Goal: Task Accomplishment & Management: Use online tool/utility

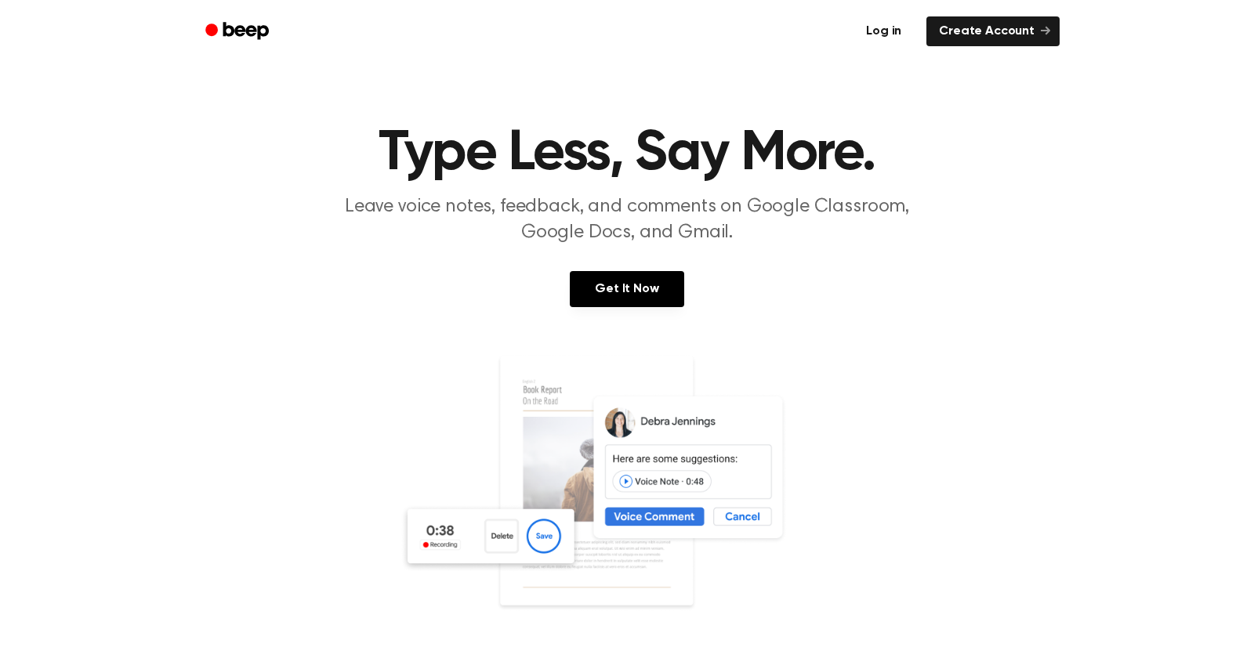
click at [890, 30] on link "Log in" at bounding box center [883, 31] width 67 height 36
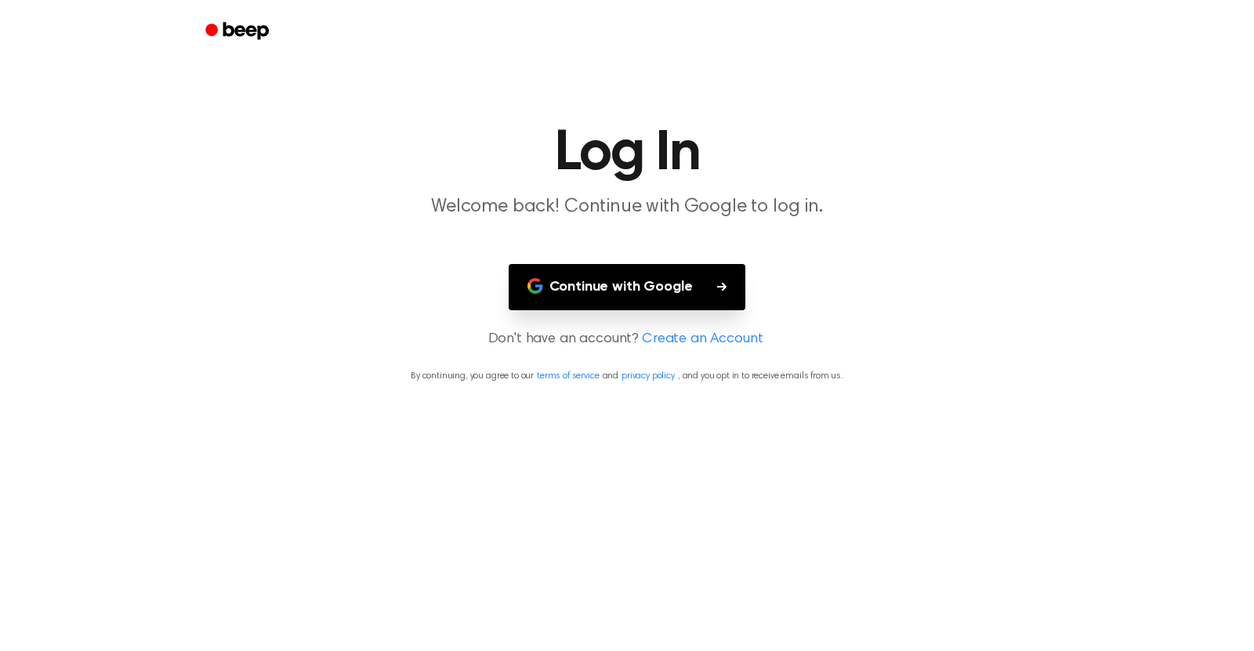
click at [644, 277] on button "Continue with Google" at bounding box center [628, 287] width 238 height 46
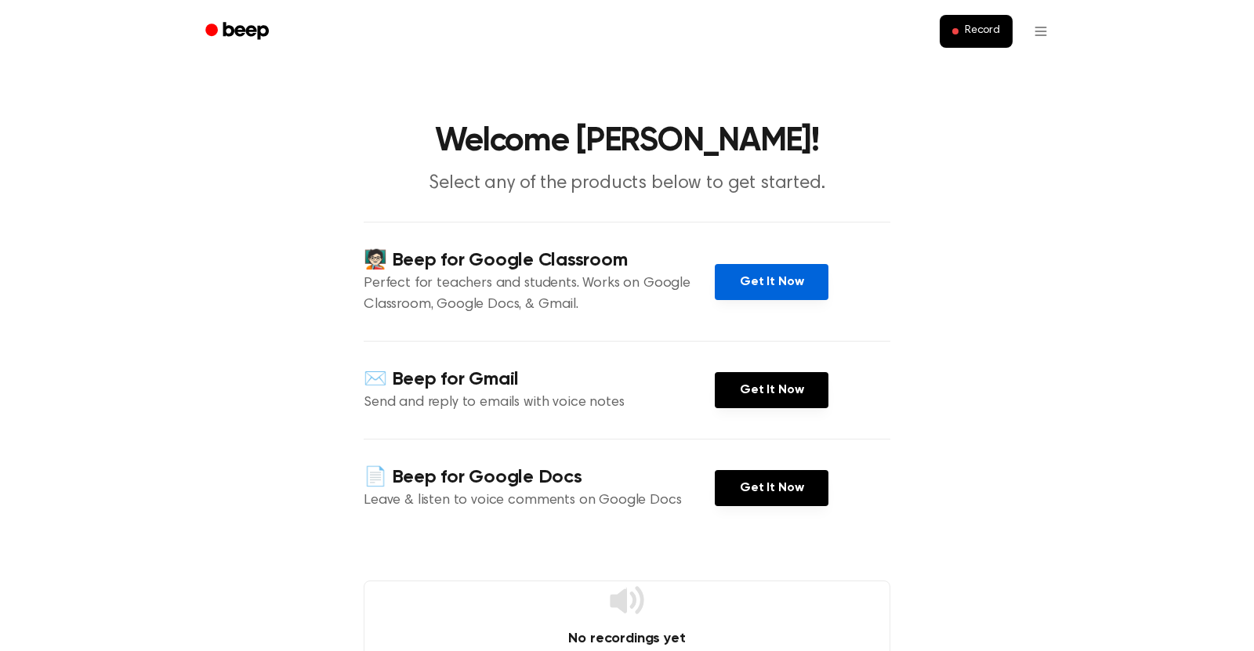
click at [768, 298] on link "Get It Now" at bounding box center [772, 282] width 114 height 36
click at [982, 21] on button "Record" at bounding box center [976, 31] width 73 height 33
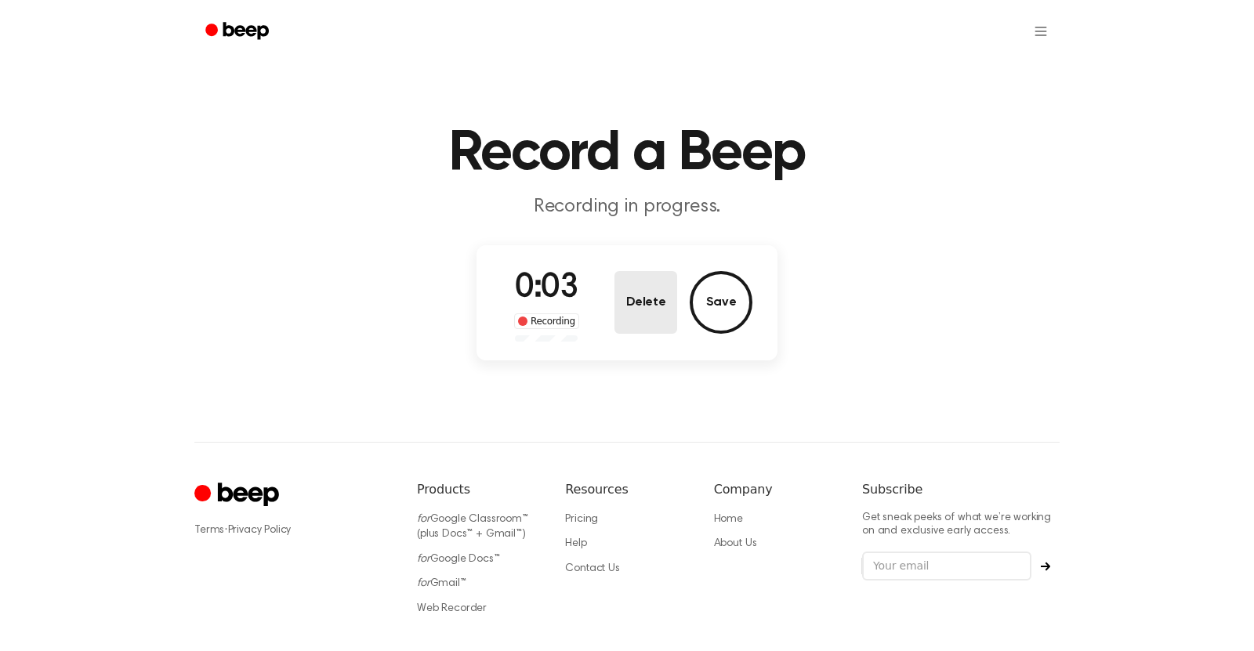
click at [654, 299] on button "Delete" at bounding box center [646, 302] width 63 height 63
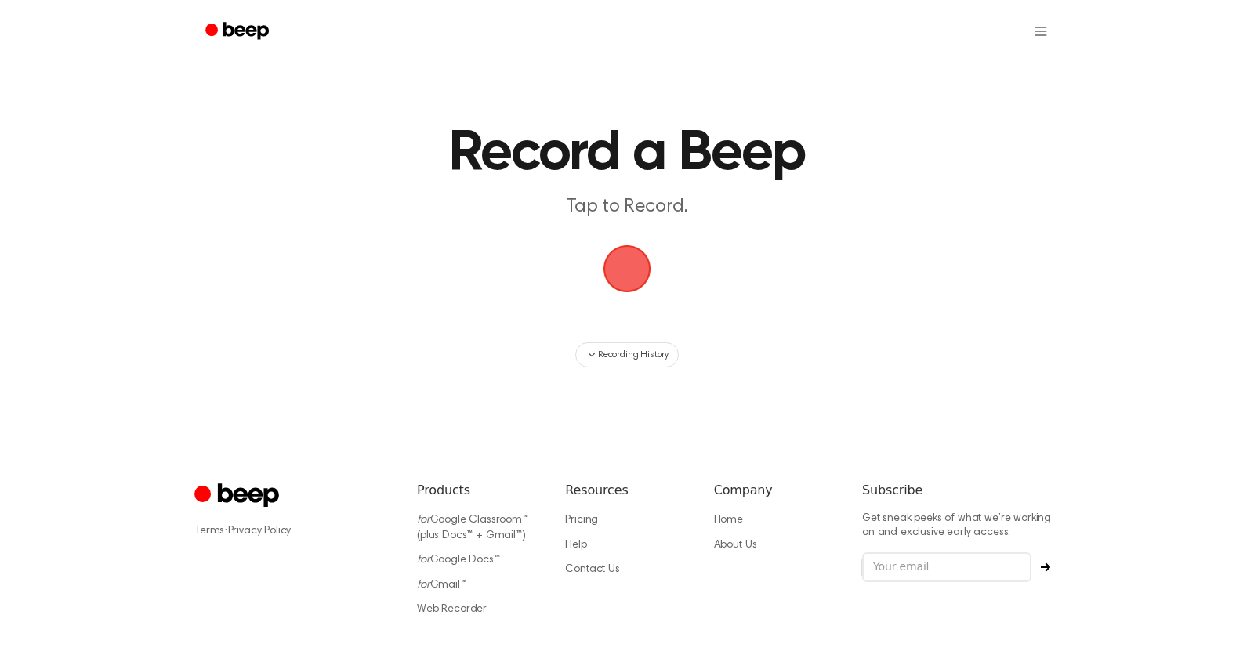
click at [611, 241] on span "button" at bounding box center [627, 269] width 88 height 88
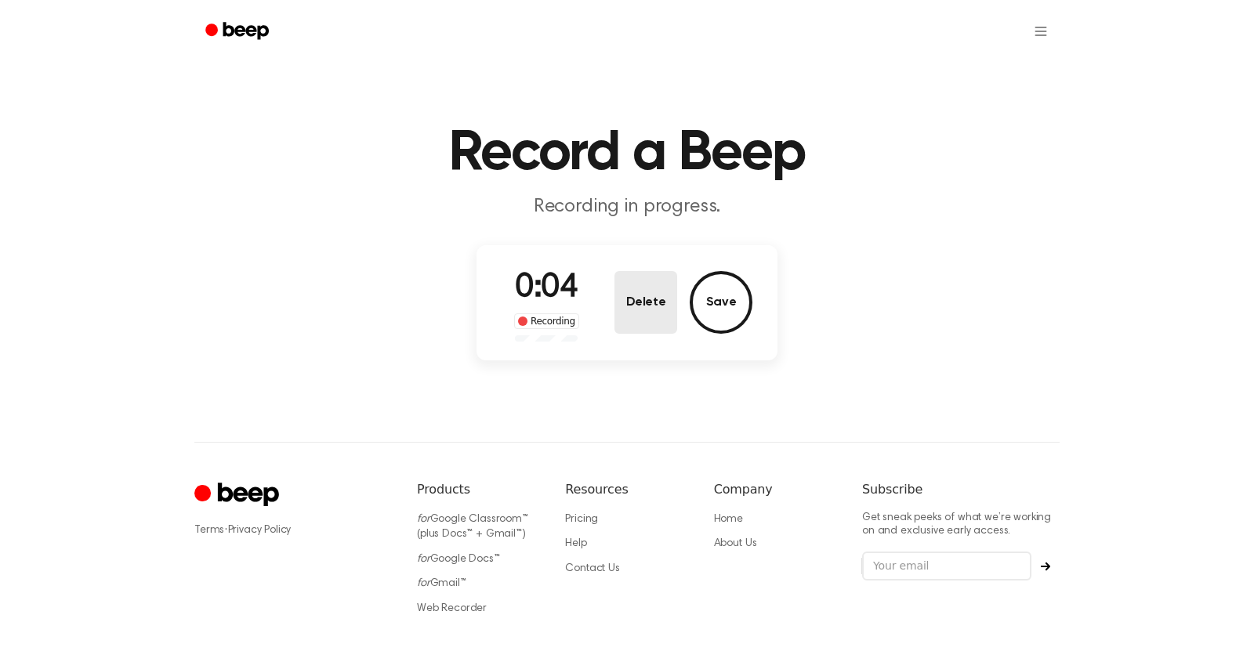
click at [645, 295] on button "Delete" at bounding box center [646, 302] width 63 height 63
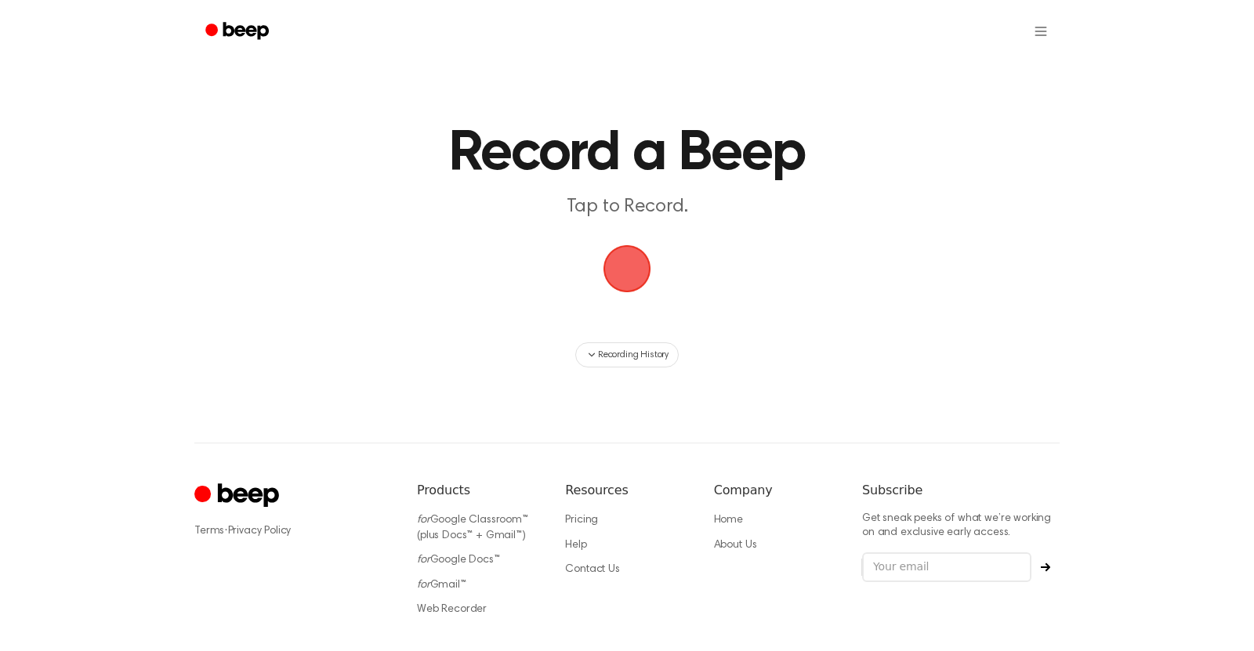
click at [596, 242] on main "Record a Beep Tap to Record. Recording History" at bounding box center [627, 184] width 1254 height 368
click at [640, 271] on span "button" at bounding box center [627, 268] width 77 height 77
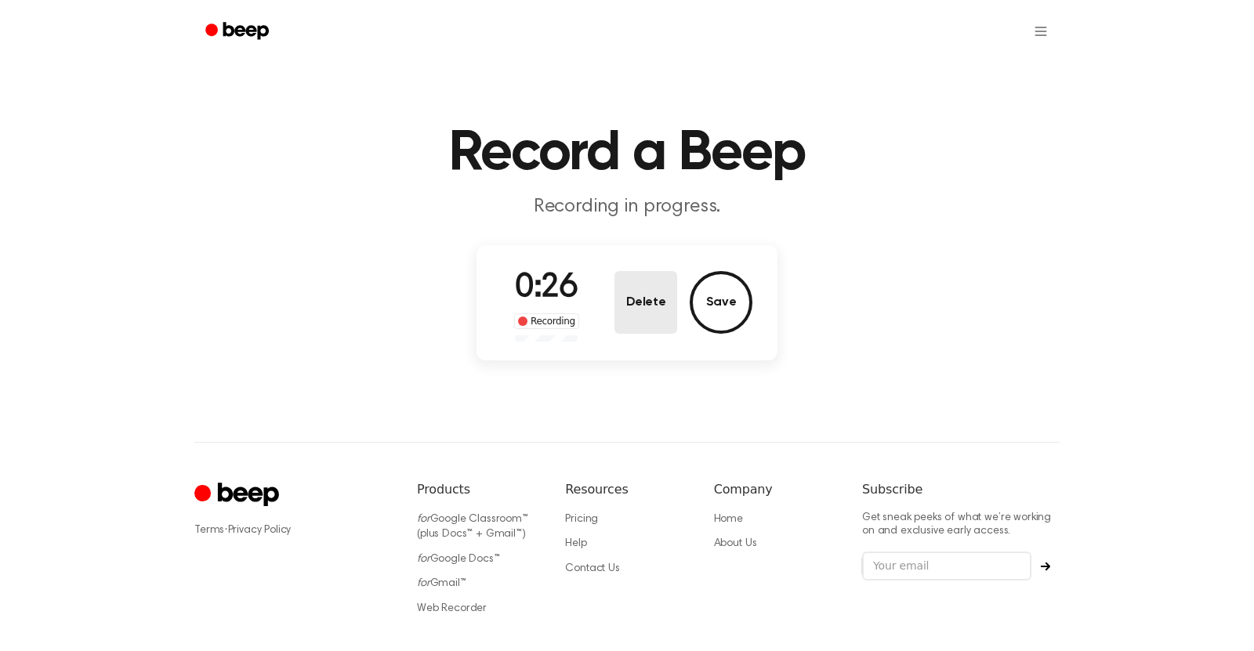
click at [615, 282] on button "Delete" at bounding box center [646, 302] width 63 height 63
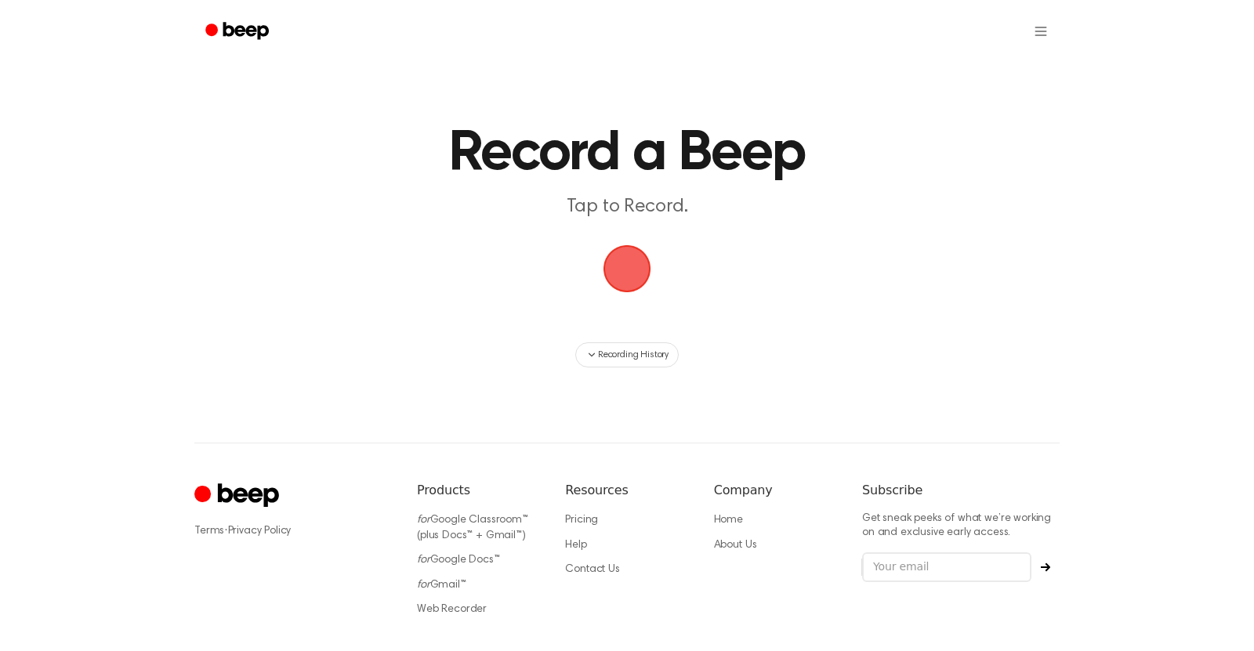
click at [619, 257] on span "button" at bounding box center [627, 269] width 86 height 86
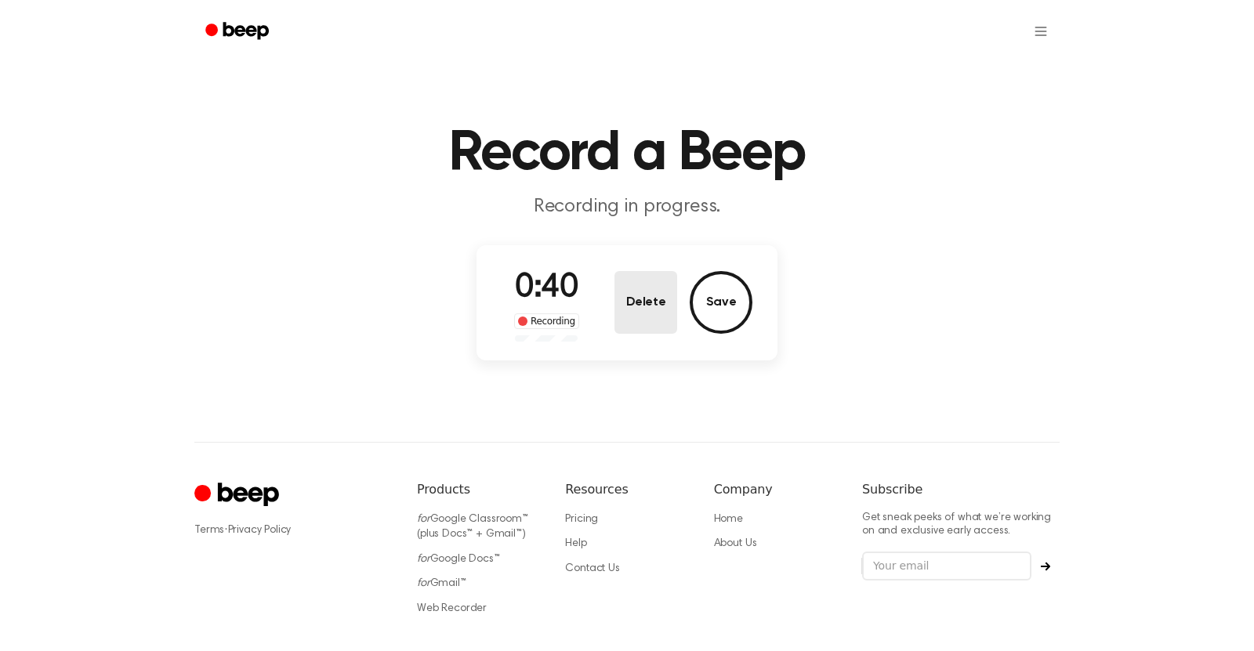
click at [666, 321] on button "Delete" at bounding box center [646, 302] width 63 height 63
click at [666, 321] on main "Record a Beep Recording in progress. 0:40 Recording Delete Save" at bounding box center [627, 183] width 1254 height 367
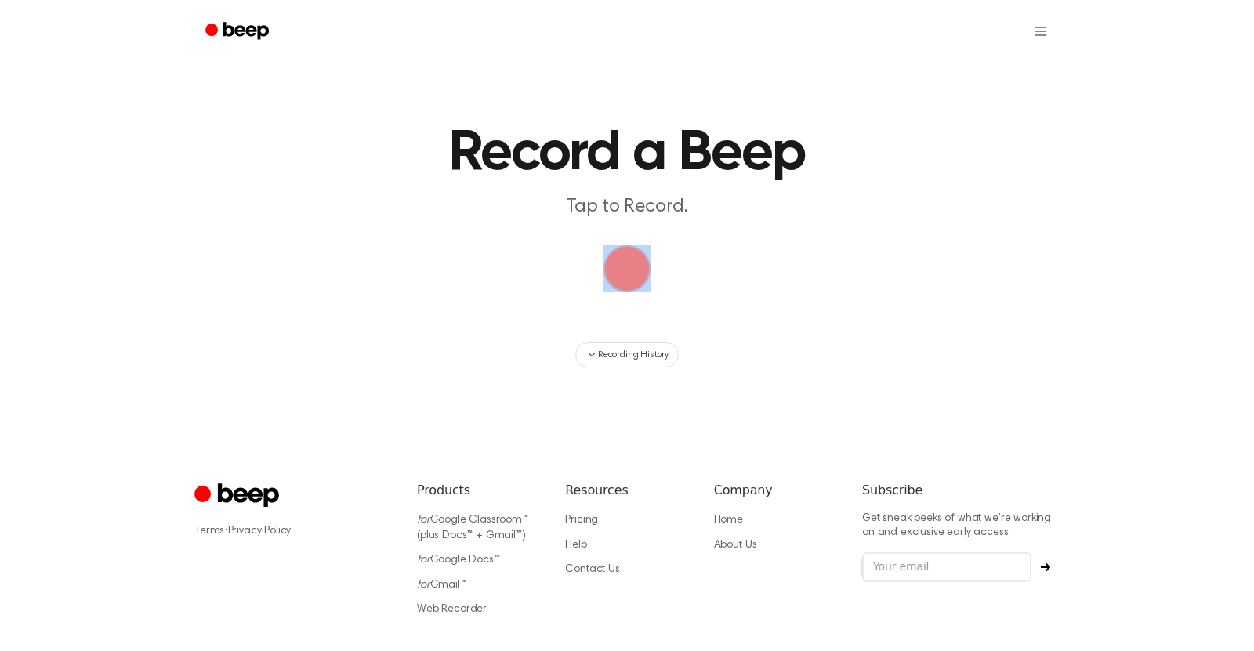
click at [687, 301] on main "Record a Beep Tap to Record. Recording History" at bounding box center [627, 184] width 1254 height 368
click at [635, 267] on span "button" at bounding box center [627, 268] width 77 height 77
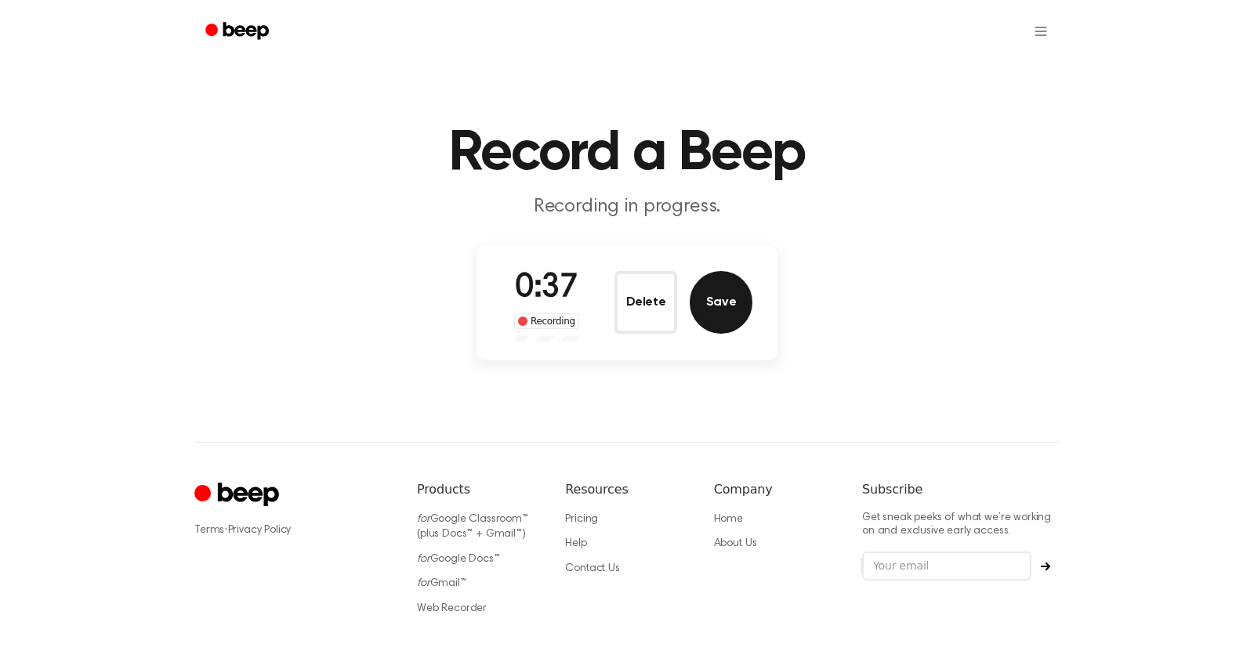
click at [718, 281] on button "Save" at bounding box center [721, 302] width 63 height 63
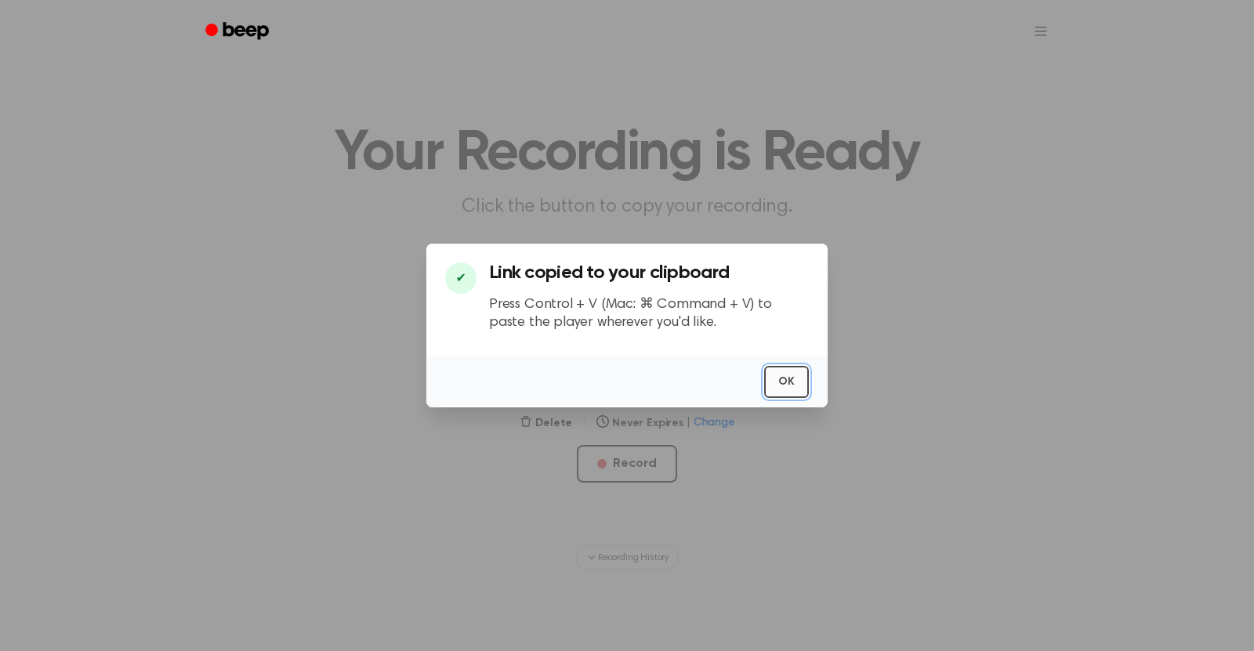
click at [795, 386] on button "OK" at bounding box center [786, 382] width 45 height 32
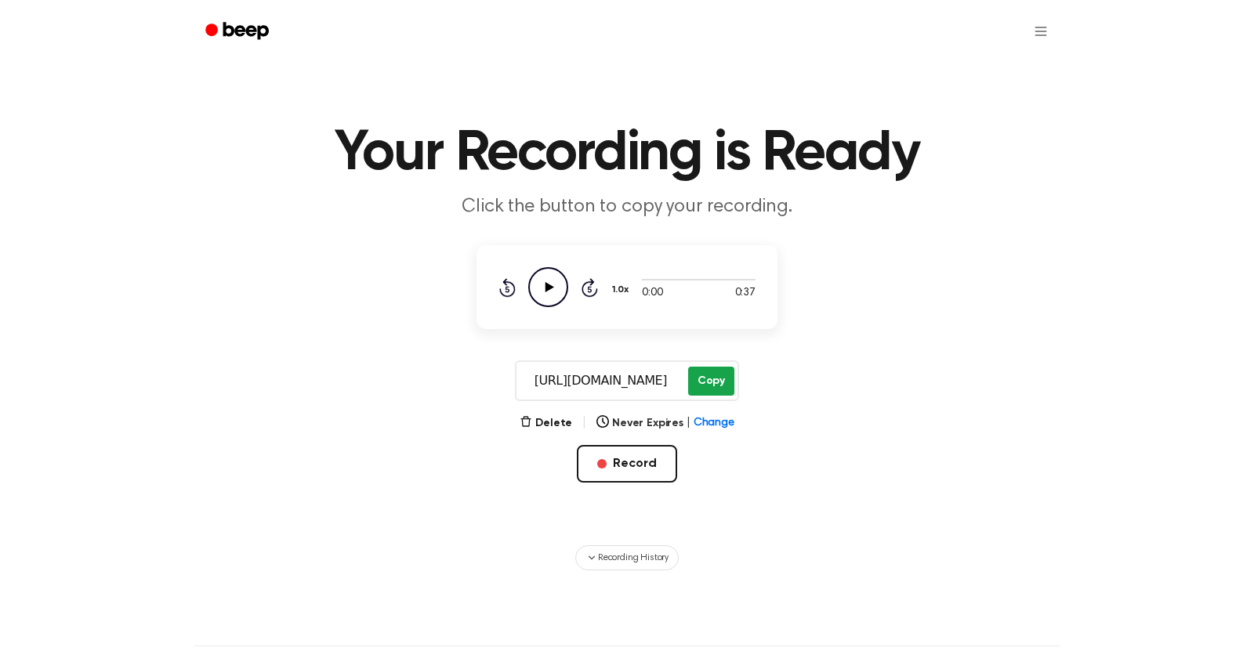
click at [702, 374] on button "Copy" at bounding box center [711, 381] width 46 height 29
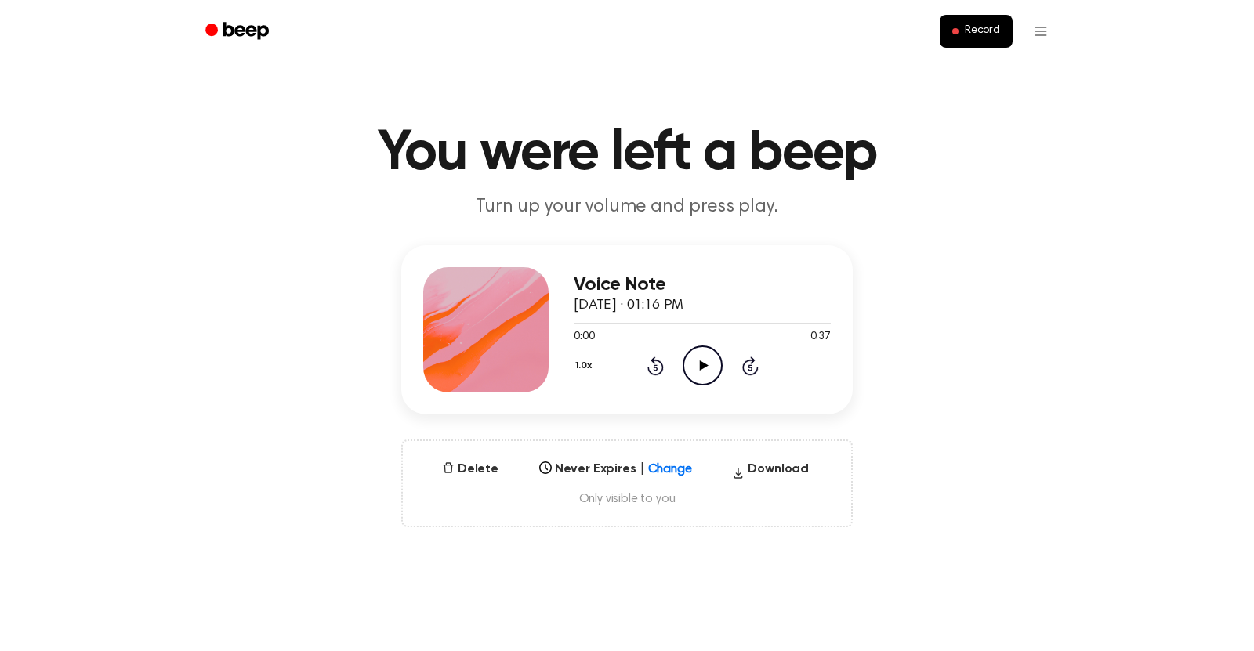
click at [713, 361] on icon "Play Audio" at bounding box center [703, 366] width 40 height 40
